Goal: Task Accomplishment & Management: Use online tool/utility

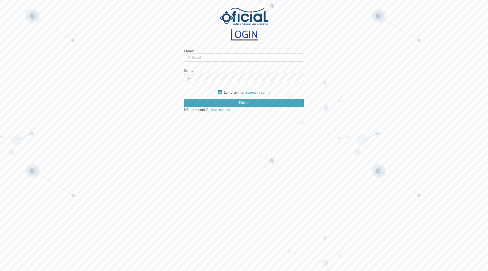
click at [202, 62] on form "Email : Senha : [SECURITY_DATA] Esqueci a senha Entrar Não tem conta? Inscrever…" at bounding box center [244, 80] width 120 height 64
click at [204, 59] on input "text" at bounding box center [244, 57] width 120 height 8
type input "[EMAIL_ADDRESS][DOMAIN_NAME]"
click at [184, 99] on button "Entrar" at bounding box center [244, 103] width 120 height 8
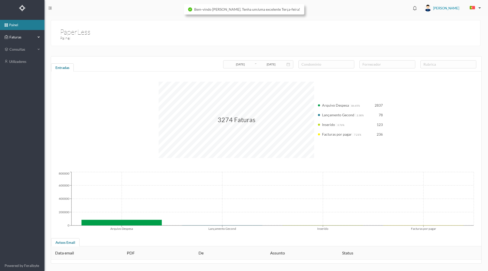
click at [25, 40] on div "Faturas" at bounding box center [20, 37] width 31 height 10
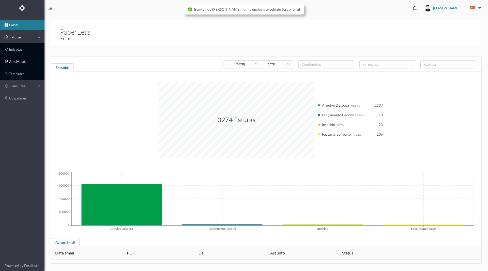
click at [18, 62] on link "arquivadas" at bounding box center [22, 61] width 44 height 10
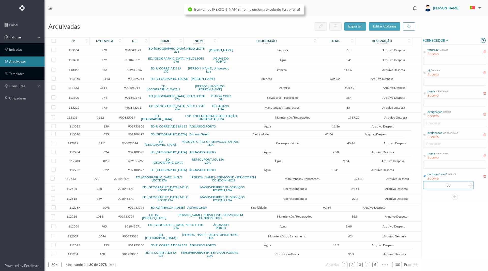
drag, startPoint x: 440, startPoint y: 183, endPoint x: 464, endPoint y: 185, distance: 24.3
click at [464, 185] on input "58" at bounding box center [449, 185] width 50 height 8
type input "610"
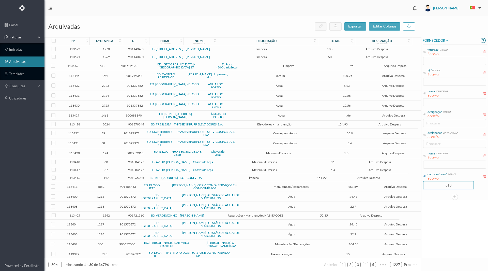
click at [435, 228] on div "FORNECEDOR fatura nº entrada É COMO Nif entrada É COMO nome fornecedor É COMO d…" at bounding box center [455, 147] width 67 height 221
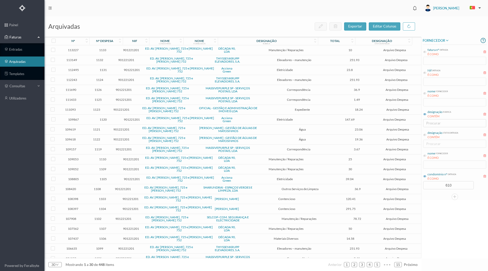
click at [425, 114] on icon at bounding box center [424, 114] width 3 height 3
click at [430, 122] on div "procurar" at bounding box center [453, 123] width 55 height 5
type input "eletricidade"
click at [447, 232] on div "FORNECEDOR fatura nº entrada É COMO Nif entrada É COMO nome fornecedor É COMO d…" at bounding box center [455, 147] width 67 height 221
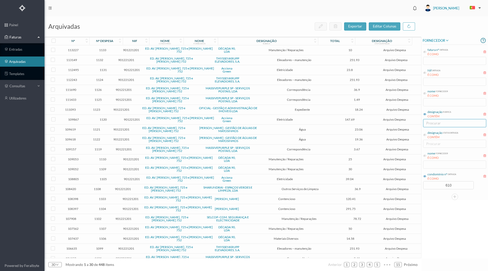
click at [433, 126] on div "procurar" at bounding box center [454, 123] width 58 height 8
click at [435, 130] on span "Eletricidade" at bounding box center [436, 132] width 20 height 4
click at [441, 210] on div "FORNECEDOR fatura nº entrada É COMO Nif entrada É COMO nome fornecedor É COMO d…" at bounding box center [455, 147] width 67 height 221
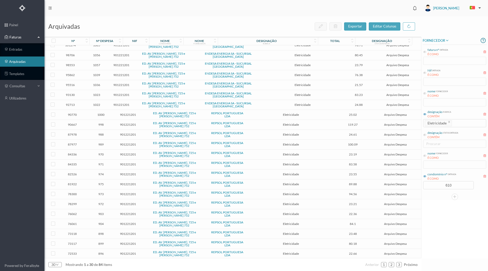
scroll to position [85, 0]
click at [102, 213] on span "903" at bounding box center [101, 213] width 28 height 4
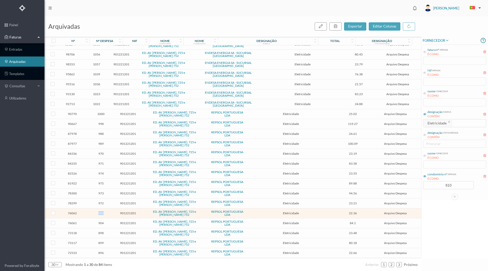
click at [102, 213] on span "903" at bounding box center [101, 213] width 28 height 4
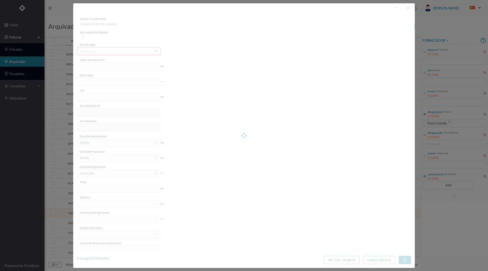
type input "FAC 0210762024/0049243942"
type input "Rua [PERSON_NAME] 752 COMUN ([DATE] a [DATE])"
type input "901221201"
type input "[DATE]"
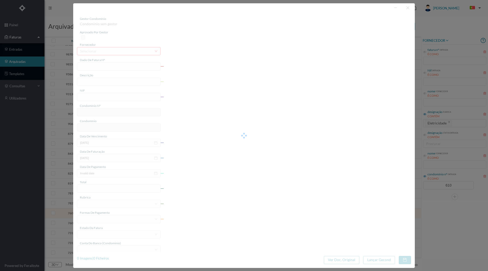
type input "[DATE]"
type input "22.36"
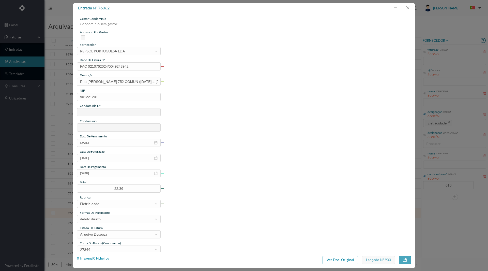
type input "610"
type input "ED. AV. [PERSON_NAME], 725 e [PERSON_NAME] 752"
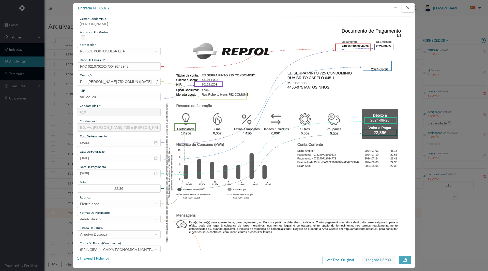
click at [410, 8] on button "button" at bounding box center [408, 8] width 12 height 8
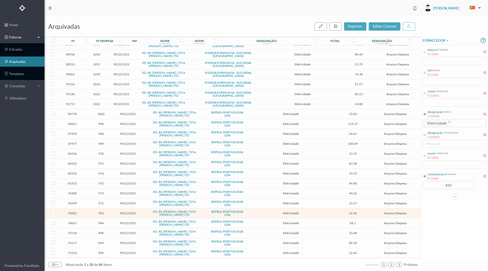
click at [102, 223] on span "904" at bounding box center [101, 223] width 28 height 4
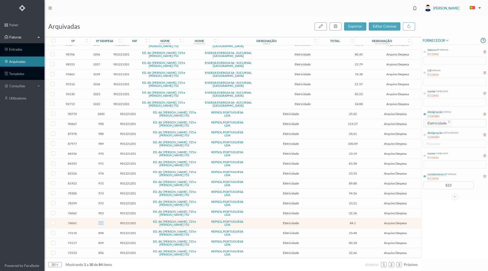
click at [102, 223] on span "904" at bounding box center [101, 223] width 28 height 4
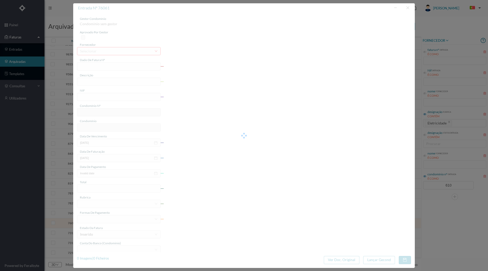
type input "FAC 0210762024/0049245511"
type input "Avn. [PERSON_NAME] 725 ([DATE] a [DATE])"
type input "901221201"
type input "[DATE]"
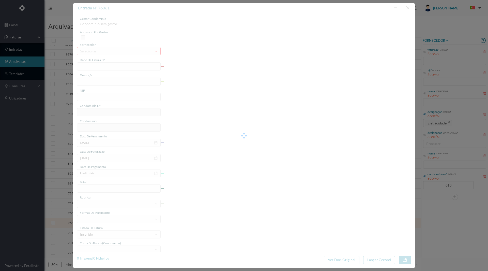
type input "[DATE]"
type input "84.10"
type input "610"
type input "ED. AV. [PERSON_NAME], 725 e [PERSON_NAME] 752"
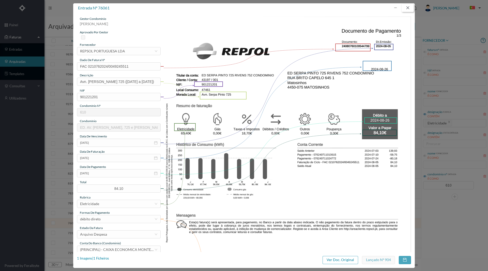
click at [409, 8] on button "button" at bounding box center [408, 8] width 12 height 8
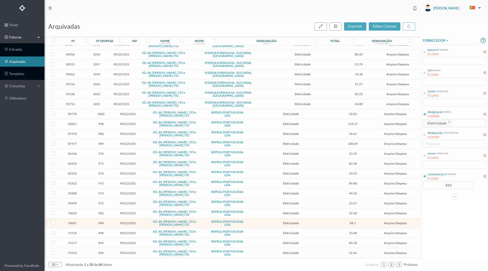
click at [129, 153] on span "901221201" at bounding box center [127, 154] width 21 height 4
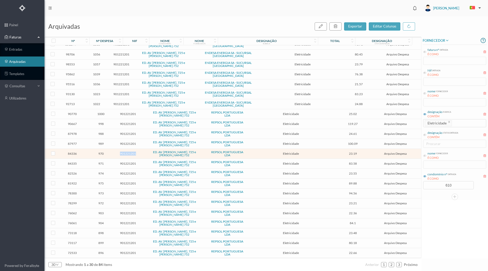
click at [129, 153] on span "901221201" at bounding box center [127, 154] width 21 height 4
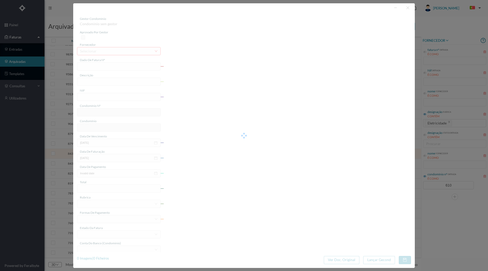
type input "FAC 0210762024/0049336331"
type input "eletricidade"
type input "901221201"
type input "[DATE]"
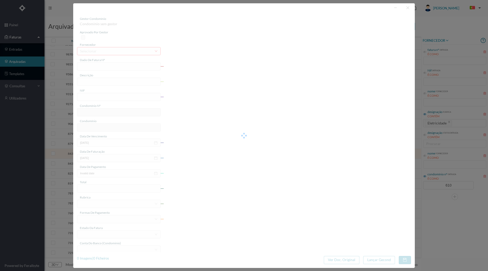
type input "[DATE]"
type input "23.19"
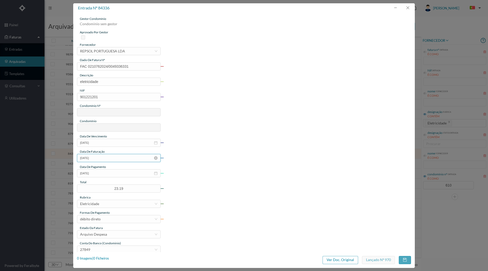
type input "610"
type input "ED. AV. [PERSON_NAME], 725 e [PERSON_NAME] 752"
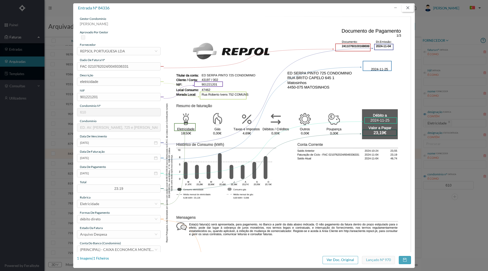
click at [407, 9] on button "button" at bounding box center [408, 8] width 12 height 8
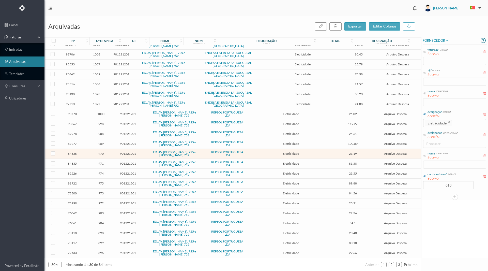
click at [105, 163] on span "971" at bounding box center [101, 163] width 28 height 4
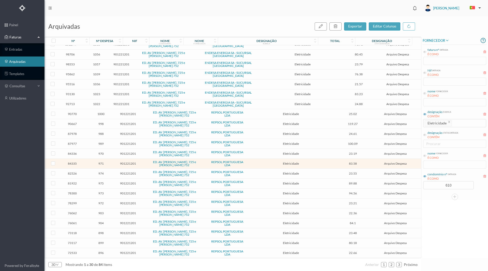
click at [105, 163] on span "971" at bounding box center [101, 163] width 28 height 4
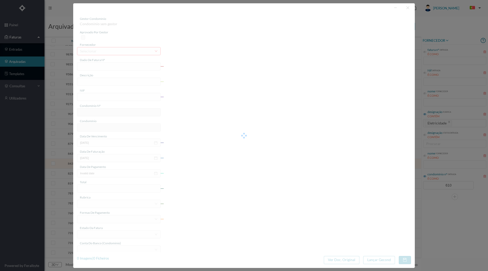
type input "FAC 0210762024/0049334806"
type input "eletricidade"
type input "901221201"
type input "[DATE]"
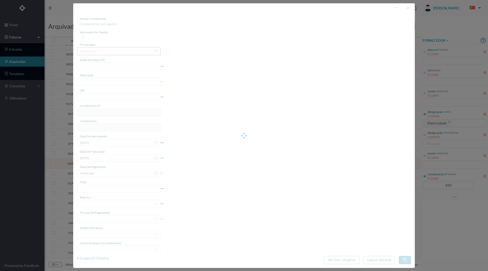
type input "[DATE]"
type input "83.58"
type input "610"
type input "ED. AV. [PERSON_NAME], 725 e [PERSON_NAME] 752"
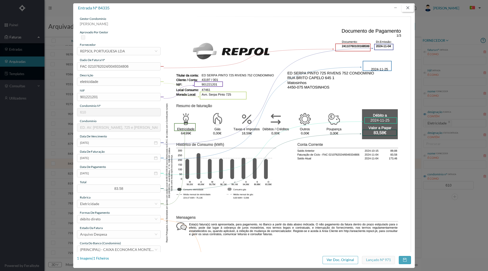
click at [407, 8] on button "button" at bounding box center [408, 8] width 12 height 8
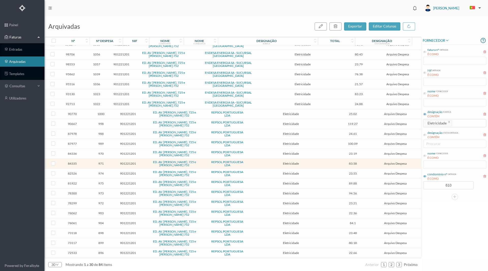
click at [122, 204] on span "901221201" at bounding box center [127, 203] width 21 height 4
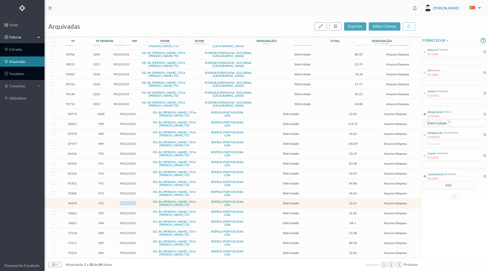
click at [122, 204] on span "901221201" at bounding box center [127, 203] width 21 height 4
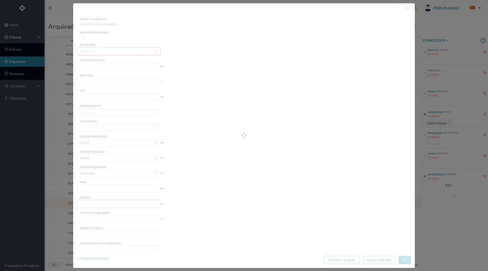
type input "FAC 0210762024/0049271483"
type input "eletricidade"
type input "901221201"
type input "[DATE]"
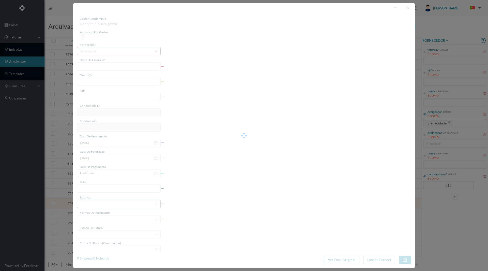
type input "[DATE]"
type input "23.21"
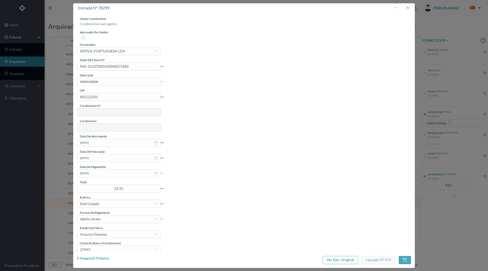
type input "610"
type input "ED. AV. [PERSON_NAME], 725 e [PERSON_NAME] 752"
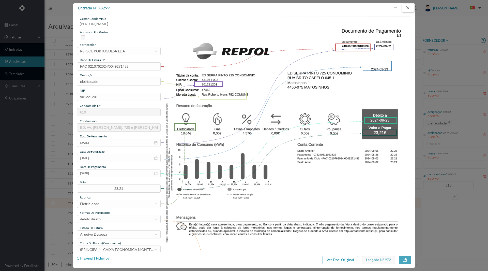
click at [407, 9] on button "button" at bounding box center [408, 8] width 12 height 8
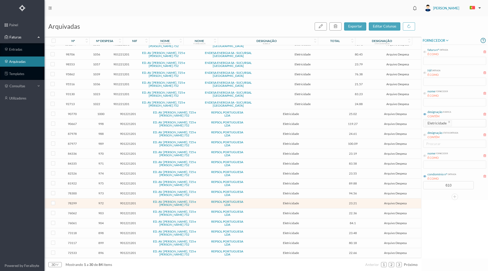
click at [102, 193] on span "973" at bounding box center [101, 193] width 28 height 4
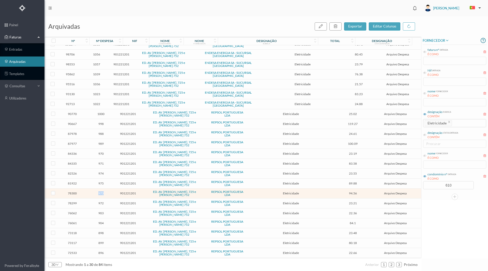
click at [102, 193] on span "973" at bounding box center [101, 193] width 28 height 4
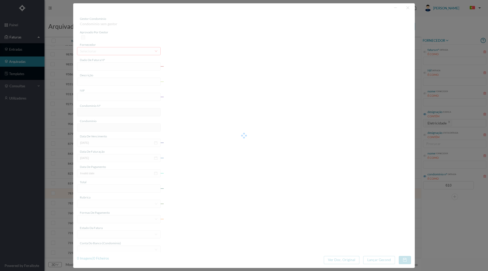
type input "FAC 0210762024/0049273128"
type input "eletricidade"
type input "901221201"
type input "[DATE]"
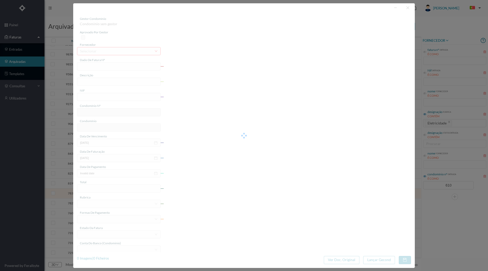
type input "[DATE]"
type input "94.56"
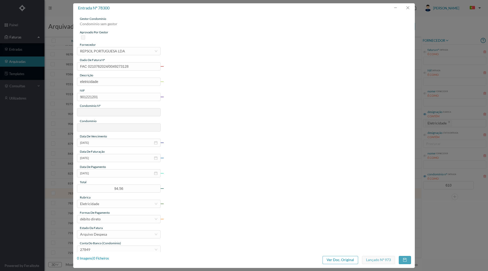
type input "610"
type input "ED. AV. [PERSON_NAME], 725 e [PERSON_NAME] 752"
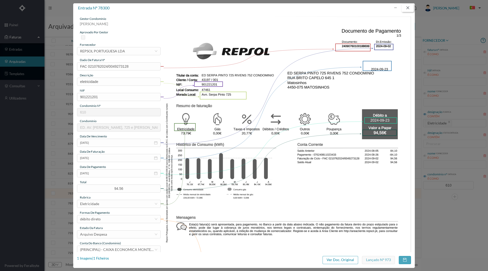
click at [408, 9] on button "button" at bounding box center [408, 8] width 12 height 8
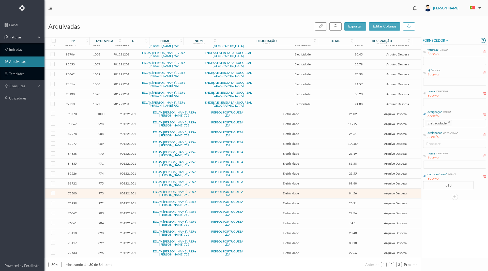
click at [99, 175] on td "974" at bounding box center [101, 174] width 30 height 10
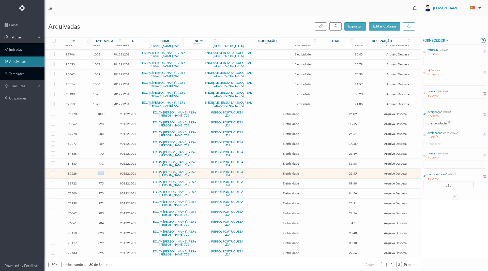
click at [99, 175] on td "974" at bounding box center [101, 174] width 30 height 10
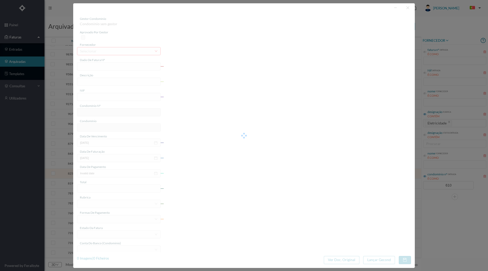
type input "FAC 0210762024/0049324728"
type input "eletricidade"
type input "901221201"
type input "[DATE]"
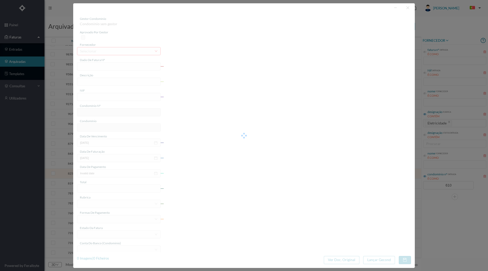
type input "[DATE]"
type input "23.55"
type input "610"
type input "ED. AV. [PERSON_NAME], 725 e [PERSON_NAME] 752"
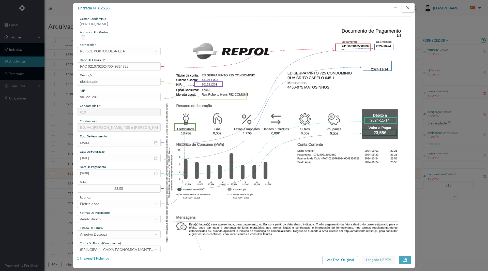
click at [409, 7] on button "button" at bounding box center [408, 8] width 12 height 8
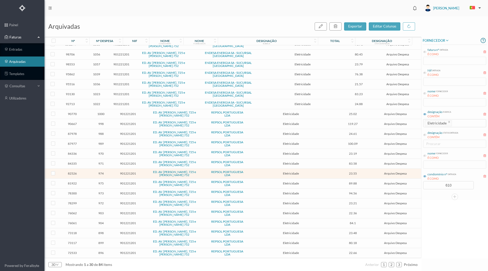
click at [99, 183] on span "975" at bounding box center [101, 183] width 28 height 4
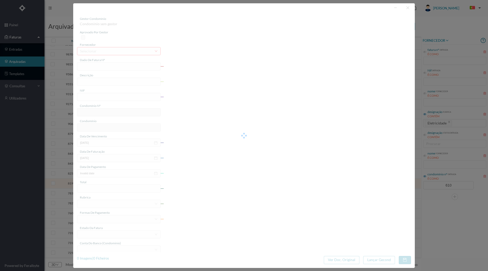
type input "FAC 0210762024/0049313499"
type input "ENERGIA"
type input "901221201"
type input "[DATE]"
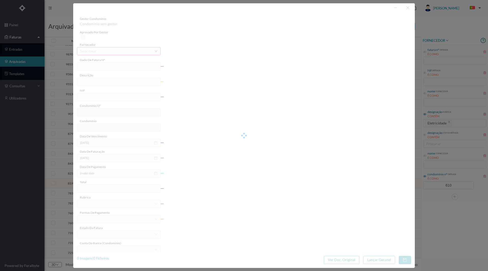
type input "[DATE]"
type input "89.88"
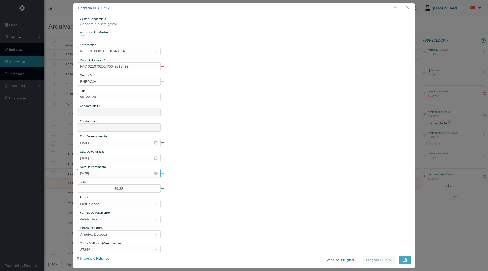
type input "610"
type input "ED. AV. [PERSON_NAME], 725 e [PERSON_NAME] 752"
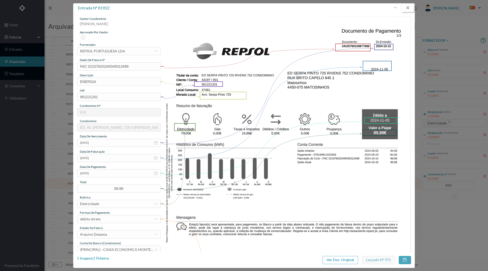
drag, startPoint x: 407, startPoint y: 6, endPoint x: 406, endPoint y: 9, distance: 3.5
click at [407, 6] on button "button" at bounding box center [408, 8] width 12 height 8
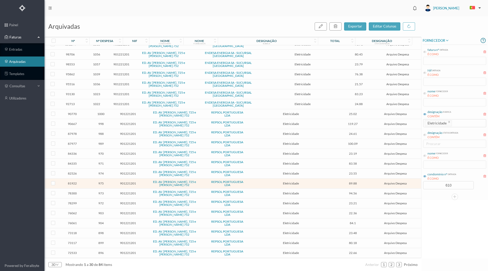
click at [101, 133] on span "988" at bounding box center [101, 134] width 28 height 4
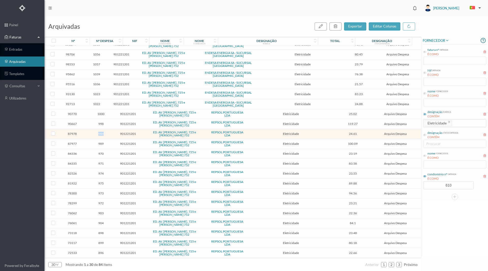
click at [101, 133] on span "988" at bounding box center [101, 134] width 28 height 4
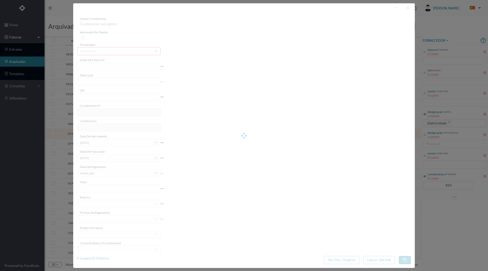
type input "FAC 0220762024/0053182081"
type input "Eletricidade 752 comuns ([DATE] a [DATE])"
type input "901221201"
type input "[DATE]"
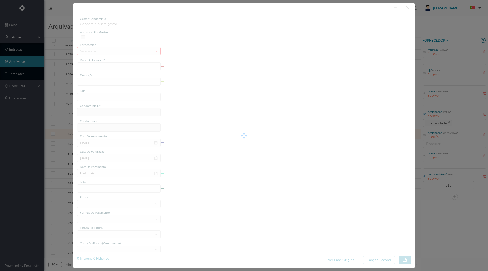
type input "[DATE]"
type input "24.61"
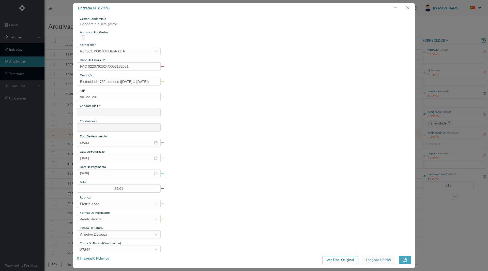
type input "610"
type input "ED. AV. [PERSON_NAME], 725 e [PERSON_NAME] 752"
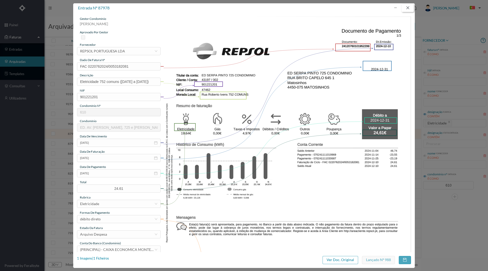
click at [408, 7] on button "button" at bounding box center [408, 8] width 12 height 8
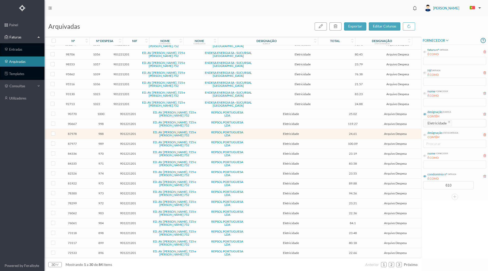
click at [101, 144] on span "989" at bounding box center [101, 144] width 28 height 4
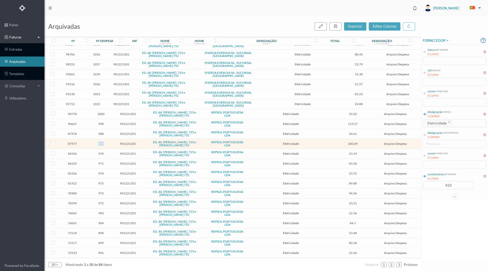
click at [101, 144] on span "989" at bounding box center [101, 144] width 28 height 4
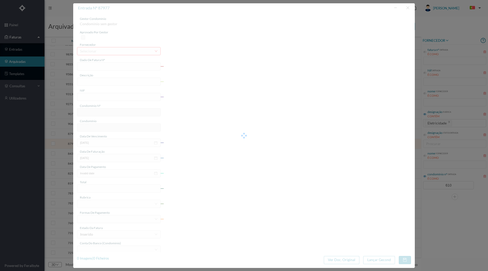
type input "FAC 0220762024/0053182080"
type input "Eletricidade ([DATE] a [DATE])"
type input "901221201"
type input "[DATE]"
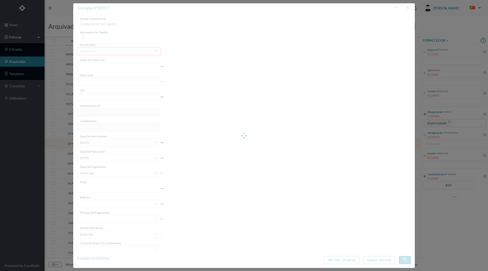
type input "[DATE]"
type input "100.09"
type input "610"
type input "ED. AV. [PERSON_NAME], 725 e [PERSON_NAME] 752"
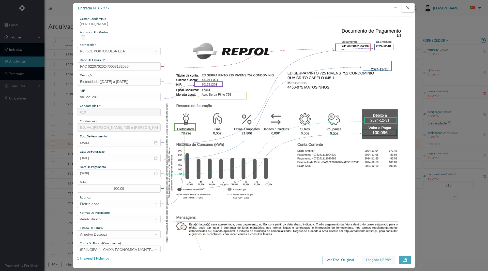
click at [406, 7] on button "button" at bounding box center [408, 8] width 12 height 8
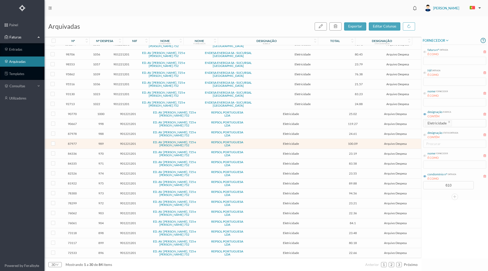
click at [100, 126] on span "998" at bounding box center [101, 124] width 28 height 4
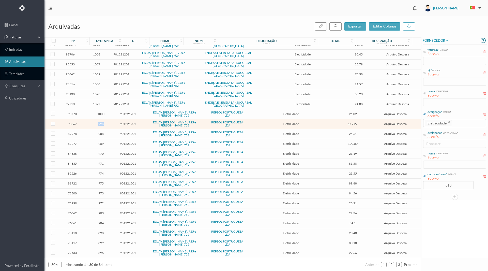
click at [100, 126] on span "998" at bounding box center [101, 124] width 28 height 4
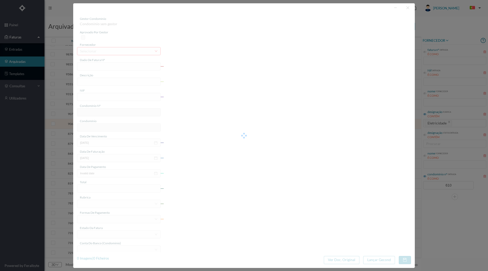
type input "FAC 0210762025/0049007739"
type input "725 ([DATE] A [DATE])"
type input "901221201"
type input "[DATE]"
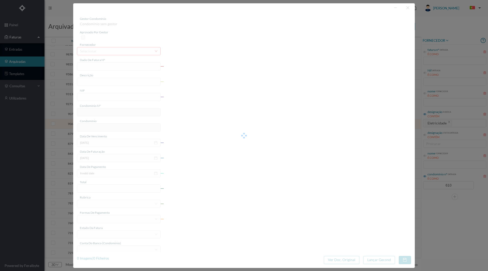
type input "[DATE]"
type input "119.27"
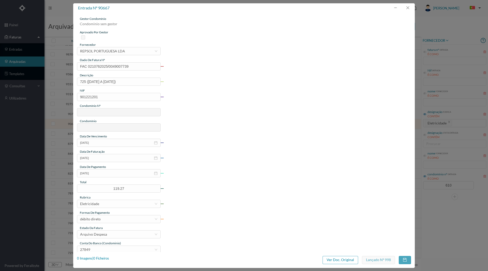
type input "610"
type input "ED. AV. [PERSON_NAME], 725 e [PERSON_NAME] 752"
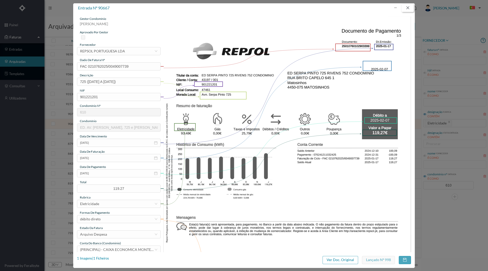
click at [408, 6] on button "button" at bounding box center [408, 8] width 12 height 8
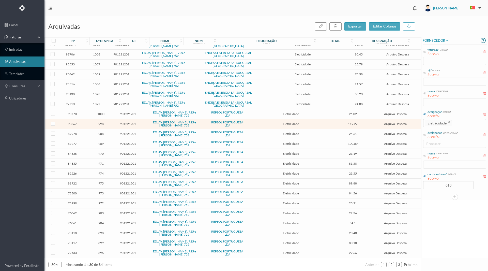
click at [100, 113] on span "1000" at bounding box center [101, 114] width 28 height 4
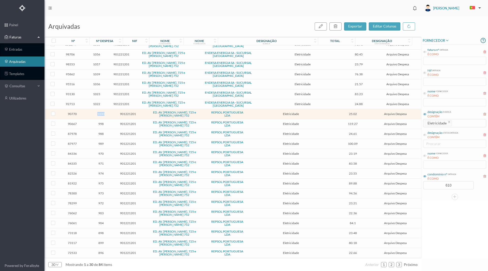
click at [100, 113] on span "1000" at bounding box center [101, 114] width 28 height 4
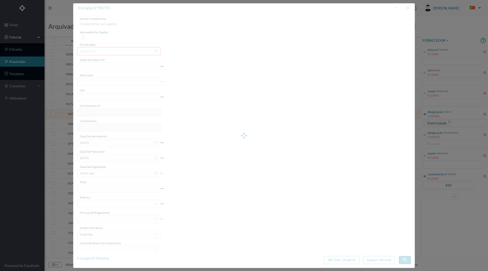
type input "FAC 0210762025/0049000182"
type input "Rua [PERSON_NAME] 752 COMUNS ([DATE] ~ [DATE])"
type input "901221201"
type input "[DATE]"
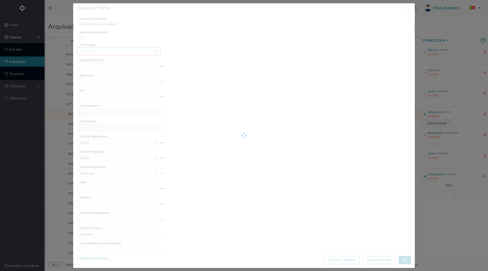
type input "[DATE]"
type input "25.02"
type input "610"
type input "ED. AV. [PERSON_NAME], 725 e [PERSON_NAME] 752"
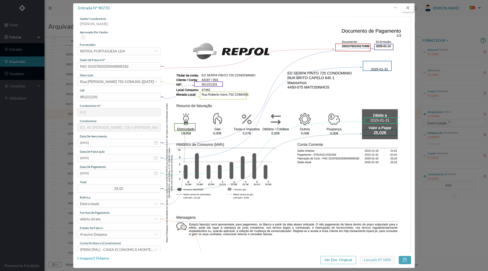
click at [408, 8] on button "button" at bounding box center [408, 8] width 12 height 8
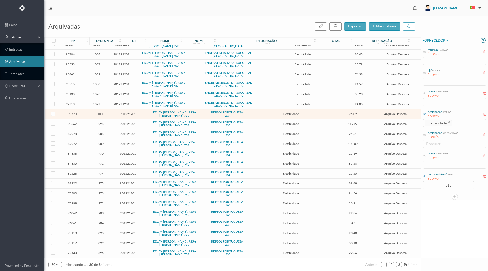
click at [100, 103] on span "1022" at bounding box center [96, 104] width 25 height 4
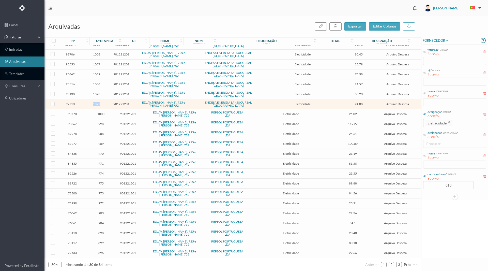
click at [100, 103] on span "1022" at bounding box center [96, 104] width 25 height 4
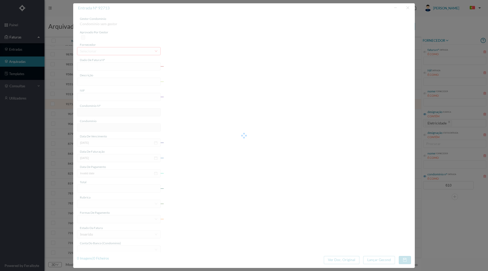
type input "FAC 0250312025/0065071598"
type input "752 COMUNS ([DATE] a 01 fev 2025)"
type input "901221201"
type input "[DATE]"
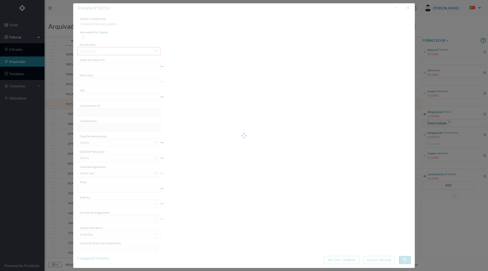
type input "[DATE]"
type input "24.88"
type input "610"
type input "ED. AV. [PERSON_NAME], 725 e [PERSON_NAME] 752"
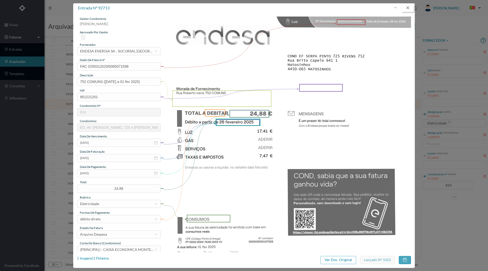
click at [407, 8] on button "button" at bounding box center [408, 8] width 12 height 8
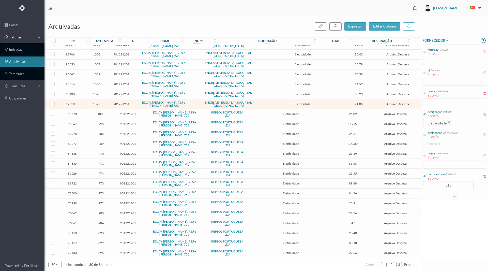
click at [98, 95] on span "1023" at bounding box center [96, 94] width 25 height 4
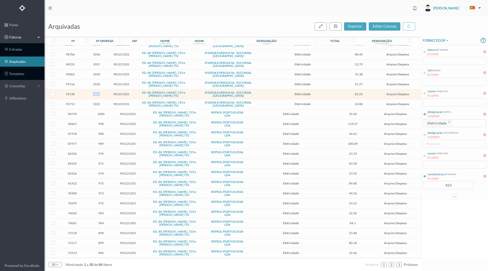
click at [98, 95] on span "1023" at bounding box center [96, 94] width 25 height 4
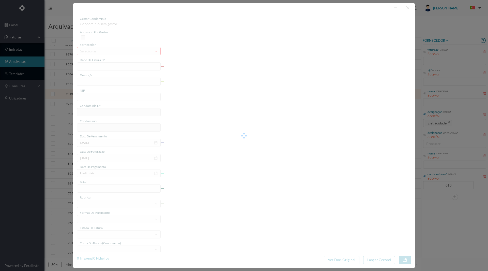
type input "FAC 0240312025/0061077936"
type input "Avn. Serpa Pinto 725 COMUNS ([DATE] a 03 fev 2025)"
type input "901221201"
type input "[DATE]"
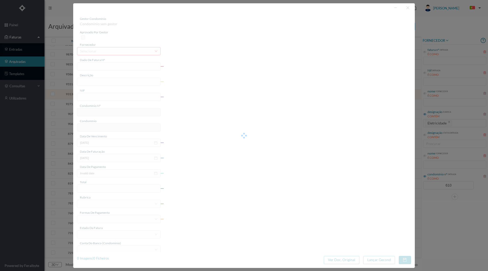
type input "[DATE]"
type input "83.23"
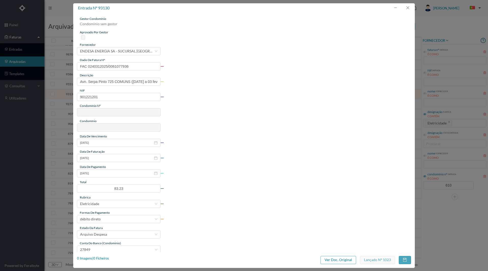
type input "610"
type input "ED. AV. [PERSON_NAME], 725 e [PERSON_NAME] 752"
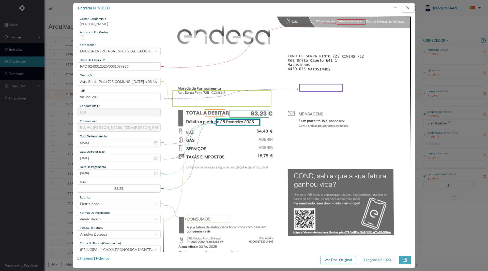
click at [406, 7] on button "button" at bounding box center [408, 8] width 12 height 8
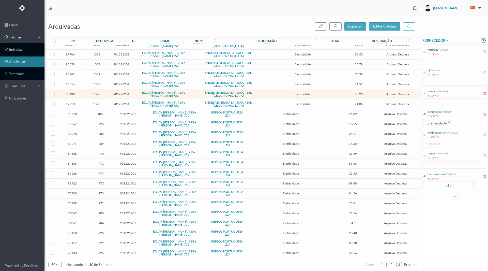
click at [99, 85] on span "1036" at bounding box center [96, 84] width 25 height 4
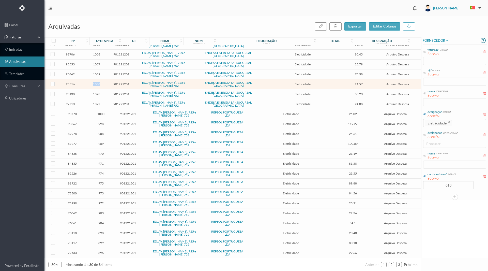
click at [99, 85] on span "1036" at bounding box center [96, 84] width 25 height 4
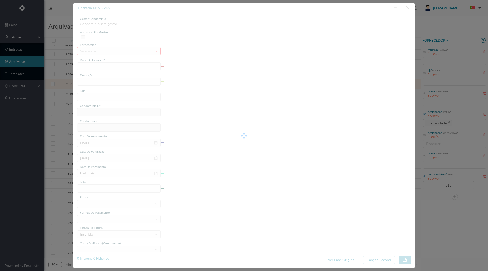
type input "FAC 0250312025/0065128393"
type input "Rua [PERSON_NAME] 752 COMUNS (1 fev a [DATE])"
type input "901221201"
type input "[DATE]"
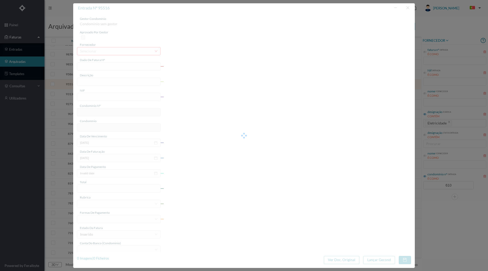
type input "[DATE]"
type input "21.57"
type input "610"
type input "ED. AV. [PERSON_NAME], 725 e [PERSON_NAME] 752"
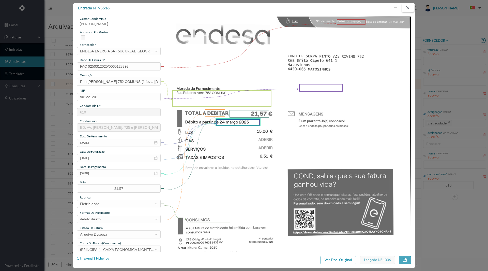
click at [406, 8] on button "button" at bounding box center [408, 8] width 12 height 8
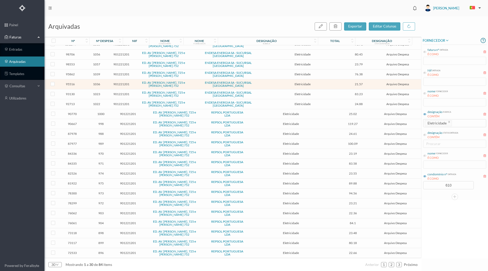
click at [99, 74] on span "1039" at bounding box center [96, 74] width 25 height 4
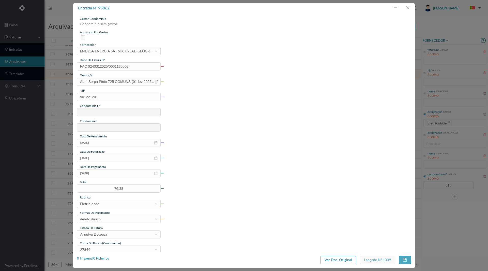
type input "FAC 0240312025/0061135503"
type input "Aun. Serpa Pinto 725 COMUNS (01 fev 2025 a [DATE])"
type input "901221201"
type input "[DATE]"
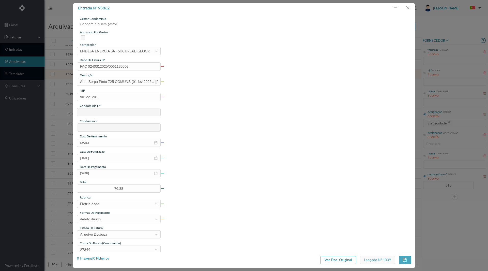
type input "[DATE]"
type input "76.38"
type input "610"
type input "ED. AV. [PERSON_NAME], 725 e [PERSON_NAME] 752"
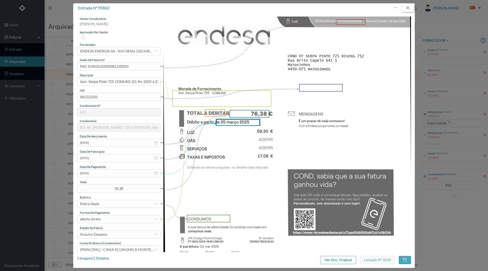
click at [407, 8] on button "button" at bounding box center [408, 8] width 12 height 8
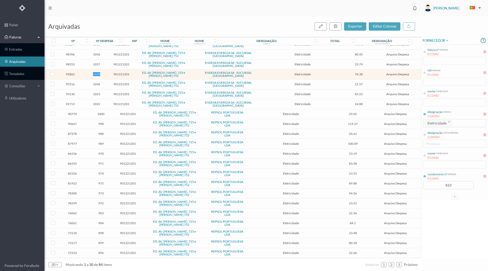
scroll to position [34, 0]
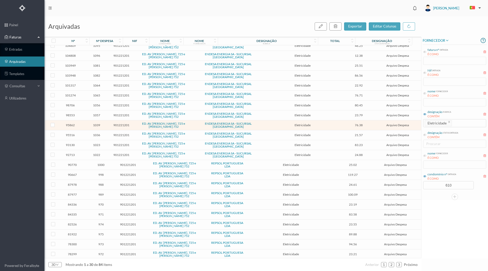
click at [99, 106] on span "1056" at bounding box center [96, 105] width 25 height 4
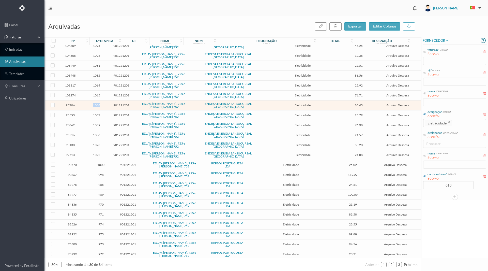
click at [99, 106] on span "1056" at bounding box center [96, 105] width 25 height 4
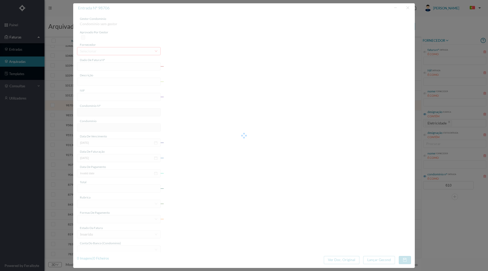
type input "FAC 0240312025/0061193457"
type input "AÁvn. [PERSON_NAME] /20 COMUNS ([DATE] a [DATE])"
type input "901221201"
type input "Invalid date"
type input "[DATE]"
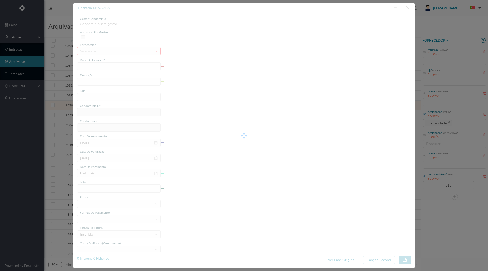
type input "[DATE]"
type input "80.45"
type input "610"
type input "ED. AV. [PERSON_NAME], 725 e [PERSON_NAME] 752"
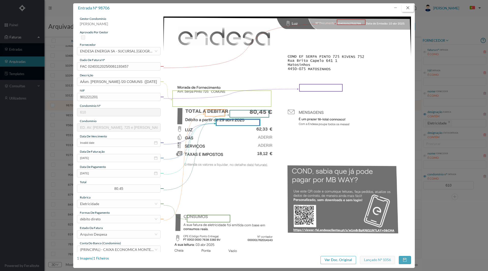
click at [408, 6] on button "button" at bounding box center [408, 8] width 12 height 8
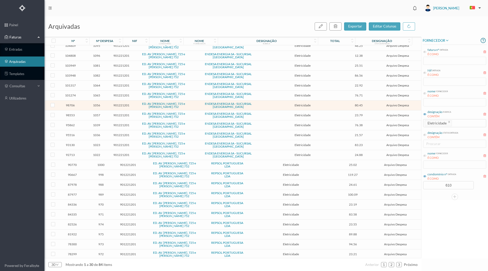
click at [96, 114] on span "1057" at bounding box center [96, 115] width 25 height 4
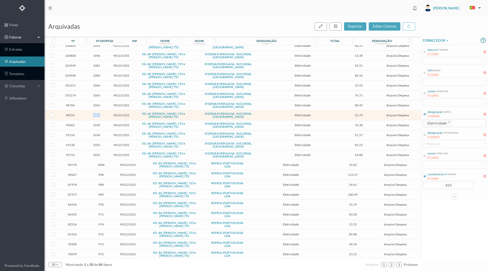
click at [96, 114] on span "1057" at bounding box center [96, 115] width 25 height 4
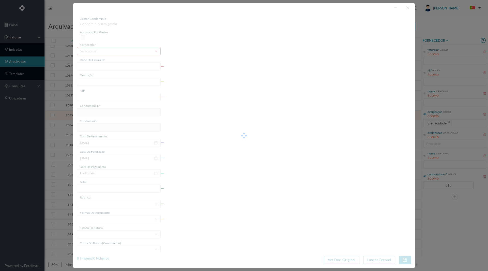
type input "FAC 0240312025/0061187583"
type input "Rua [PERSON_NAME] 752 COMUNS ([DATE] a [DATE])"
type input "901221201"
type input "[DATE]"
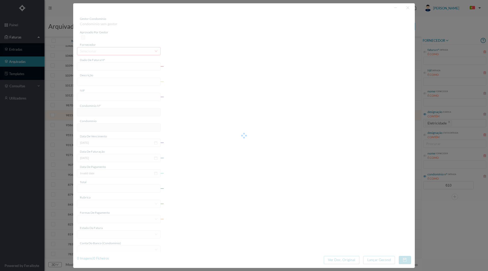
type input "[DATE]"
type input "23.79"
type input "610"
type input "ED. AV. [PERSON_NAME], 725 e [PERSON_NAME] 752"
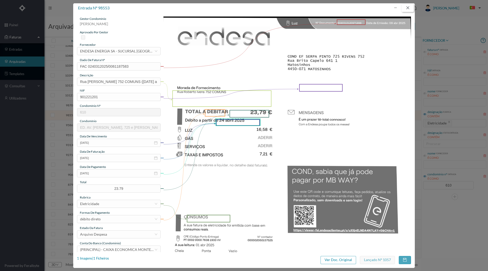
click at [406, 9] on button "button" at bounding box center [408, 8] width 12 height 8
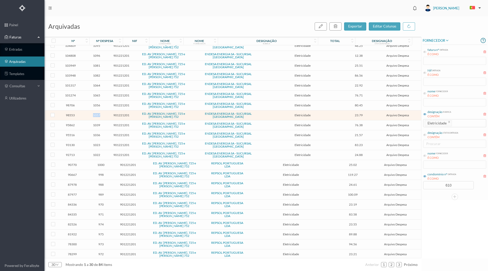
scroll to position [0, 0]
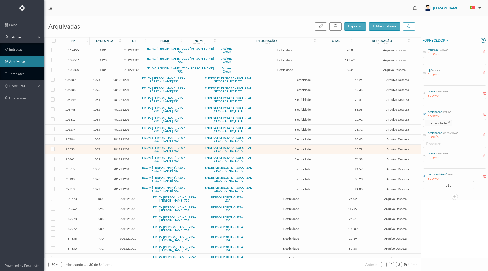
click at [97, 117] on td "1064" at bounding box center [97, 120] width 28 height 10
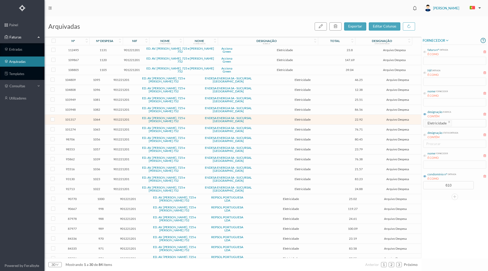
click at [97, 119] on span "1064" at bounding box center [96, 119] width 25 height 4
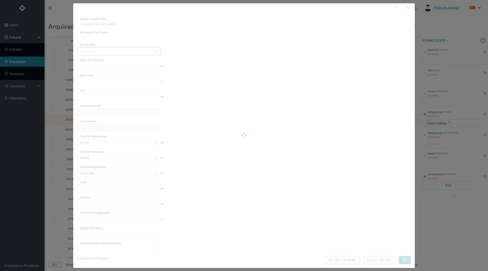
type input "FAC 0250312025/0065237516"
type input "Rua [PERSON_NAME] 752 COMUNS ([DATE] a [DATE])"
type input "901221201"
type input "[DATE]"
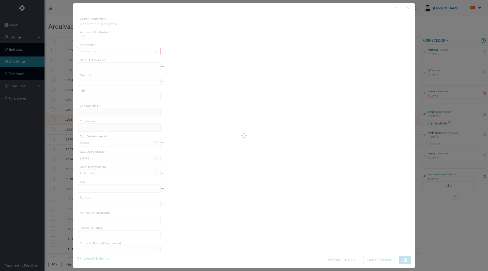
type input "[DATE]"
type input "22.92"
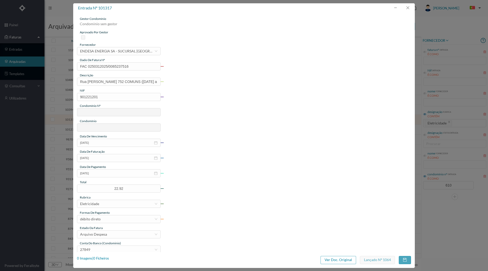
type input "610"
type input "ED. AV. [PERSON_NAME], 725 e [PERSON_NAME] 752"
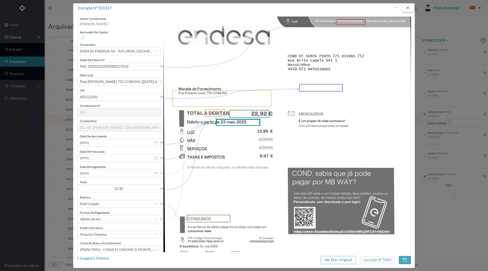
click at [407, 9] on button "button" at bounding box center [408, 8] width 12 height 8
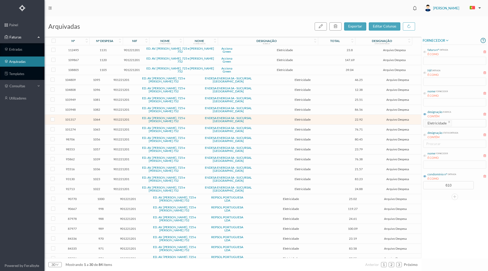
click at [99, 129] on span "1065" at bounding box center [96, 129] width 25 height 4
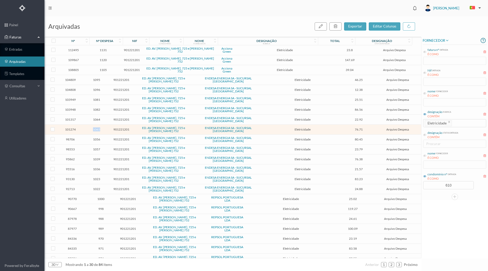
click at [99, 129] on span "1065" at bounding box center [96, 129] width 25 height 4
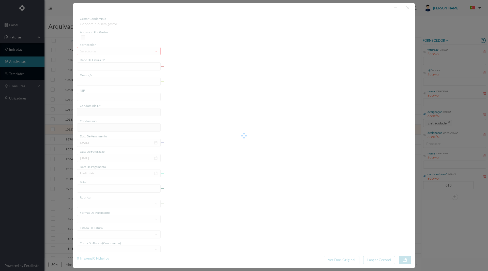
type input "FAC 0240312025/0061249556"
type input "Avn. Serpa Pinto 725 COMUNS ([DATE] a [DATE])"
type input "901221201"
type input "Invalid date"
type input "[DATE]"
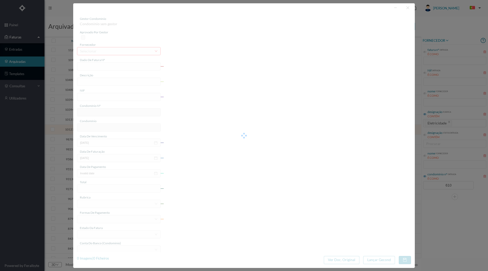
type input "[DATE]"
type input "76.71"
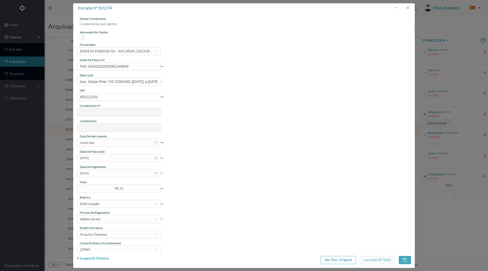
type input "610"
type input "ED. AV. [PERSON_NAME], 725 e [PERSON_NAME] 752"
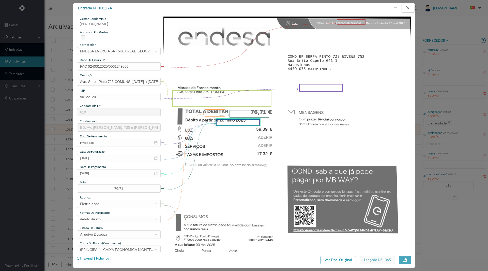
click at [406, 9] on button "button" at bounding box center [408, 8] width 12 height 8
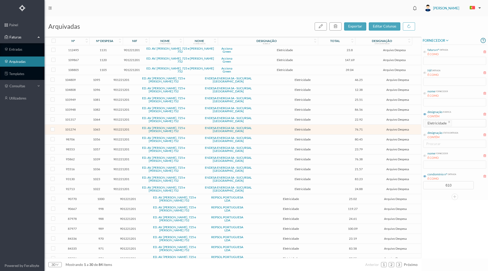
click at [98, 101] on span "1081" at bounding box center [96, 100] width 25 height 4
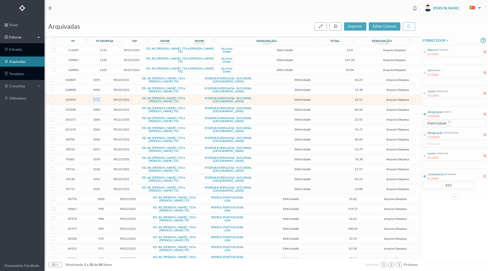
click at [98, 101] on span "1081" at bounding box center [96, 100] width 25 height 4
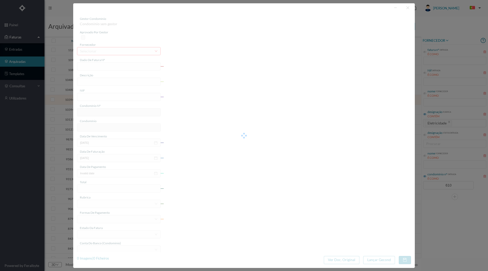
type input "FAC 0250312025/0065298698"
type input "Rua [PERSON_NAME] 752 COMUNS ([DATE] a [DATE])"
type input "901221201"
type input "[DATE]"
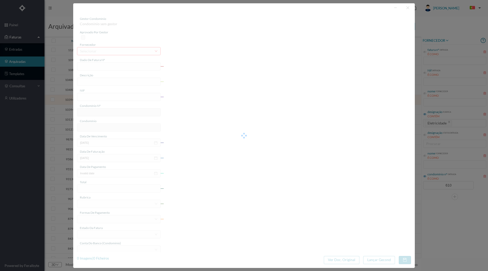
type input "[DATE]"
type input "25.51"
type input "610"
type input "ED. AV. [PERSON_NAME], 725 e [PERSON_NAME] 752"
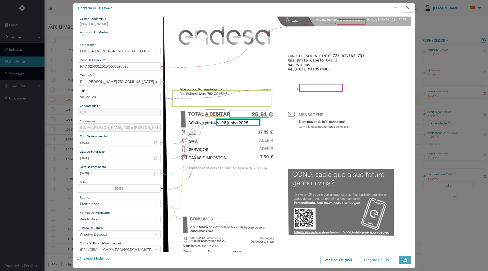
click at [409, 8] on button "button" at bounding box center [408, 8] width 12 height 8
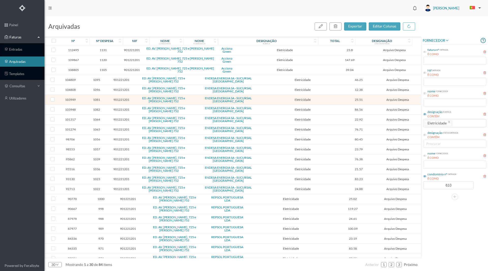
click at [97, 109] on span "1082" at bounding box center [96, 110] width 25 height 4
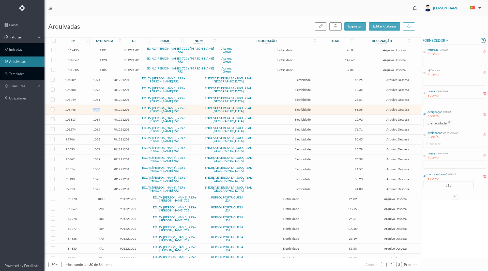
click at [97, 109] on span "1082" at bounding box center [96, 110] width 25 height 4
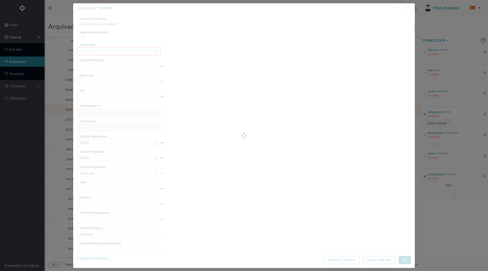
type input "FAC 0250312025/0065300014"
type input "Avn. Serpa Pinto 725 COMUNS ([DATE] a [DATE])"
type input "901221201"
type input "[DATE]"
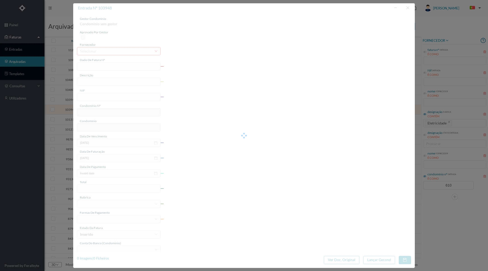
type input "[DATE]"
type input "86.56"
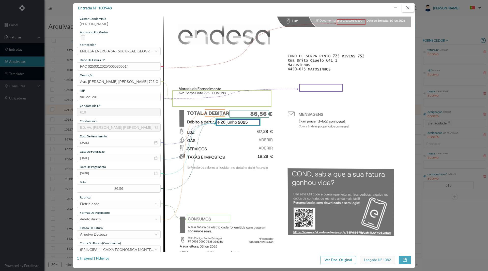
click at [407, 6] on button "button" at bounding box center [408, 8] width 12 height 8
